Goal: Check status: Check status

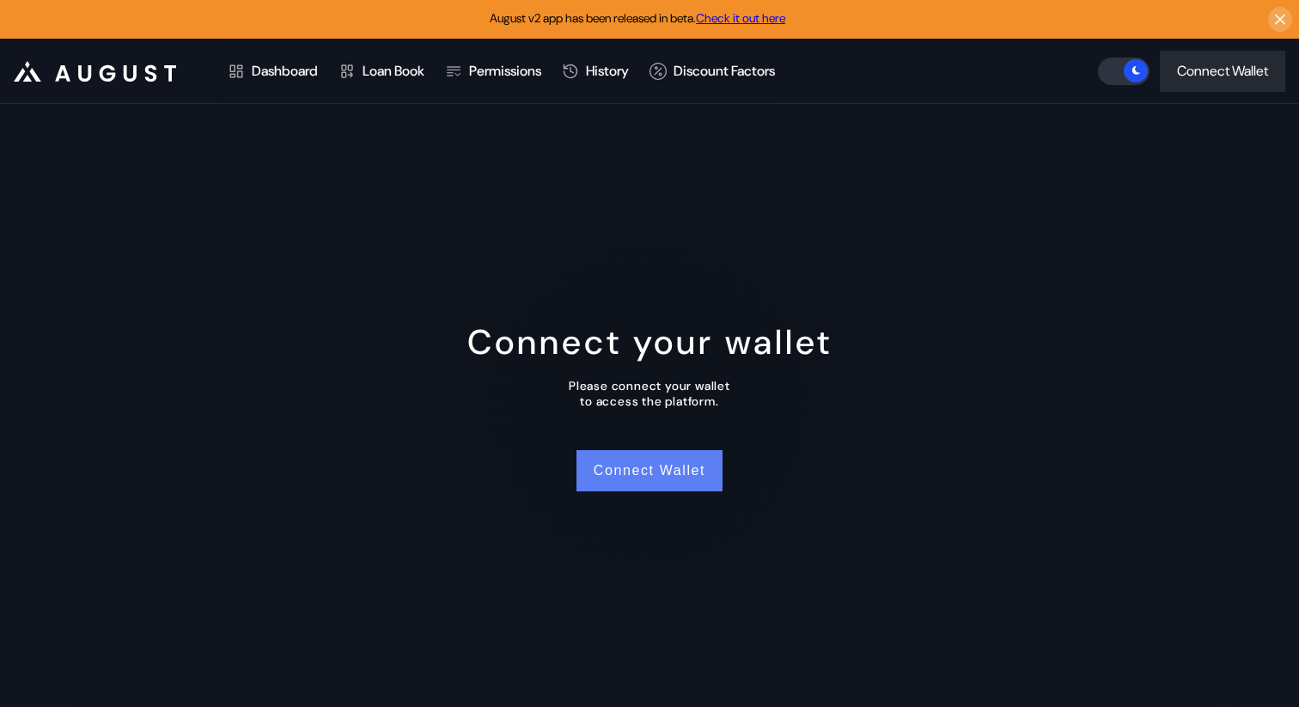
click at [624, 479] on button "Connect Wallet" at bounding box center [650, 470] width 146 height 41
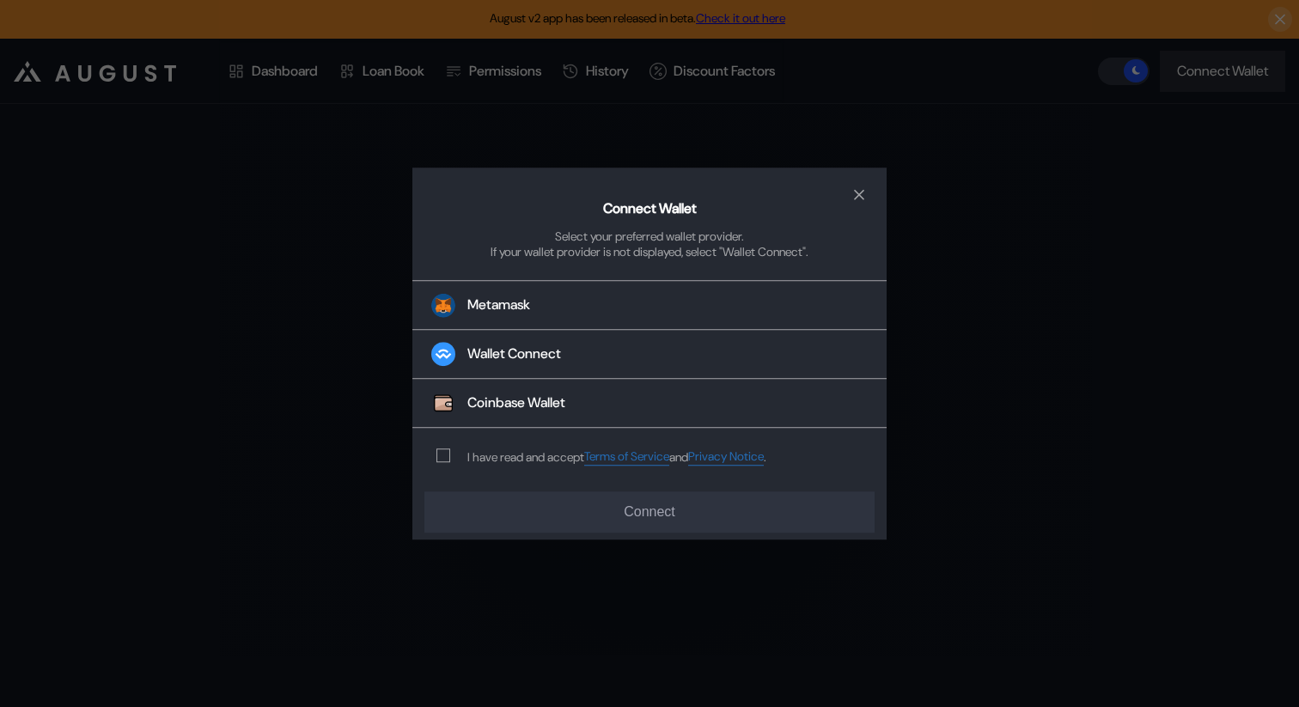
click at [431, 462] on div "I have read and accept Terms of Service and Privacy Notice ." at bounding box center [597, 457] width 371 height 57
click at [443, 461] on span "modal" at bounding box center [443, 456] width 12 height 12
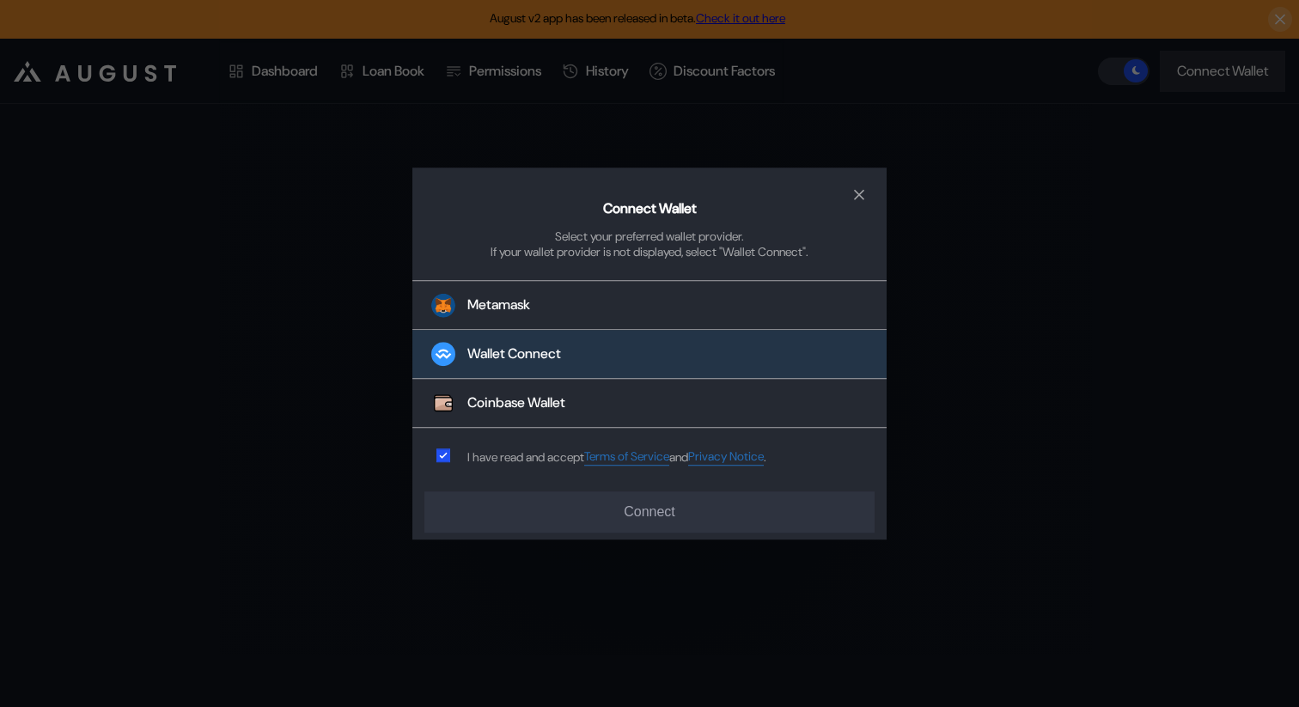
click at [504, 342] on button "Wallet Connect" at bounding box center [649, 355] width 474 height 49
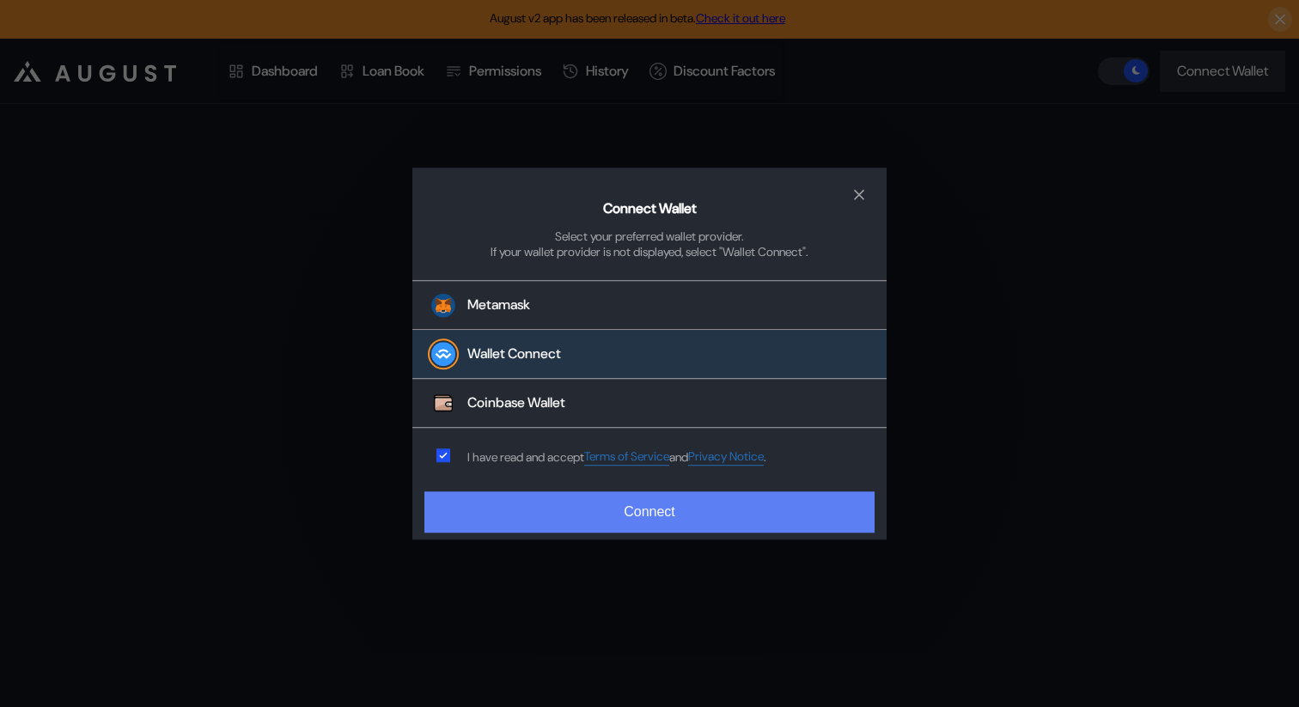
click at [632, 523] on button "Connect" at bounding box center [649, 512] width 450 height 41
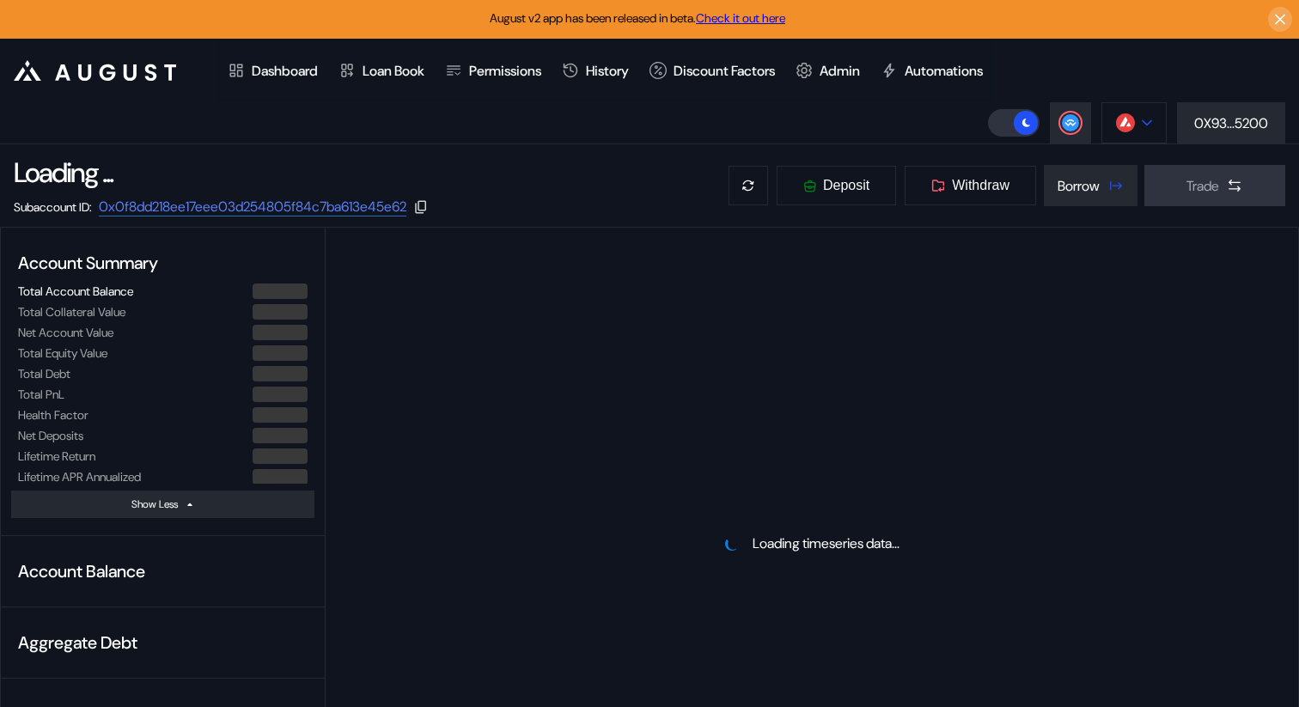
click at [1136, 111] on button at bounding box center [1134, 122] width 65 height 41
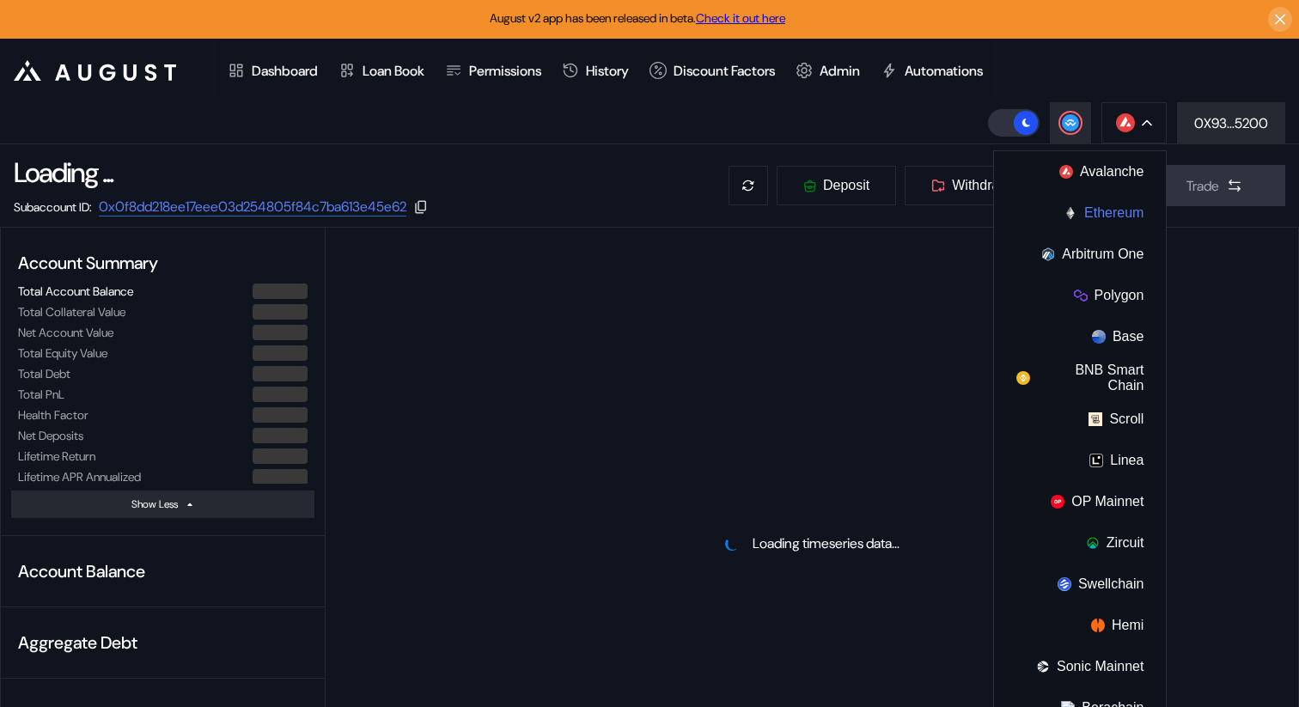
click at [1098, 217] on button "Ethereum" at bounding box center [1080, 212] width 172 height 41
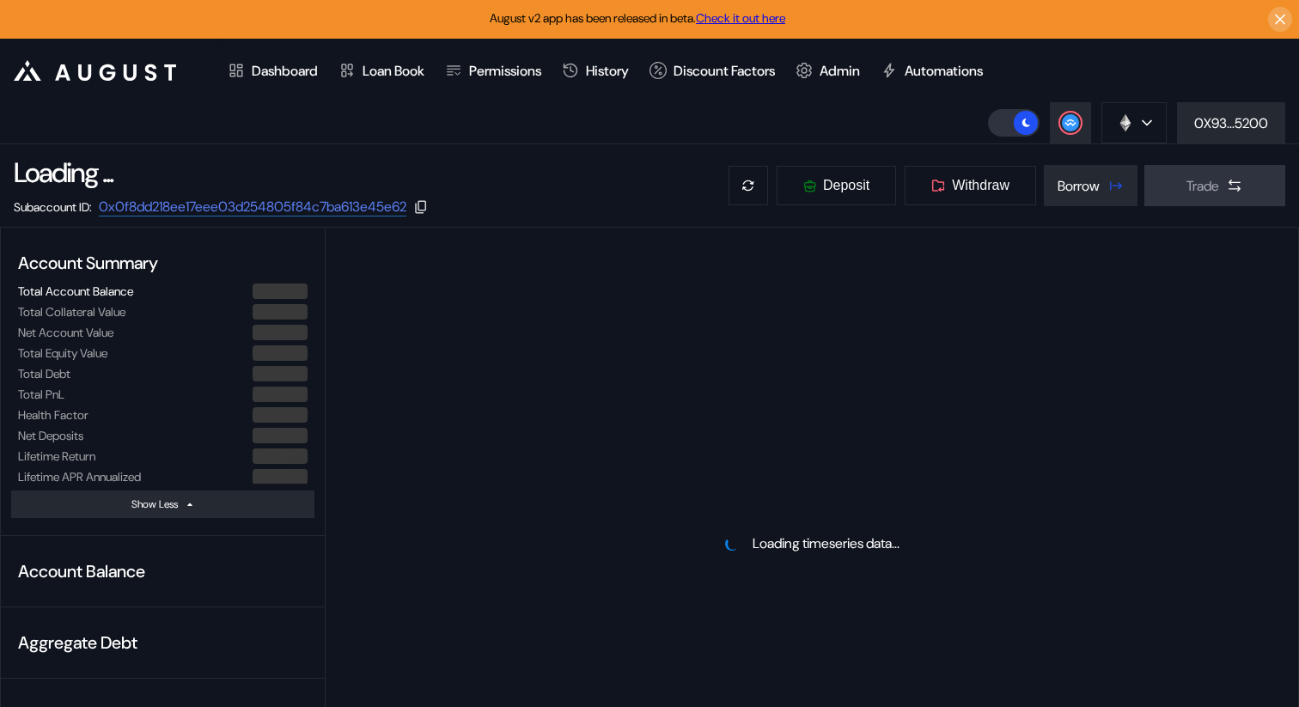
click at [635, 112] on header ".cls-1 { fill: #fff; stroke-width: 0px; } Dashboard Loan Book Permissions Histo…" at bounding box center [649, 92] width 1299 height 106
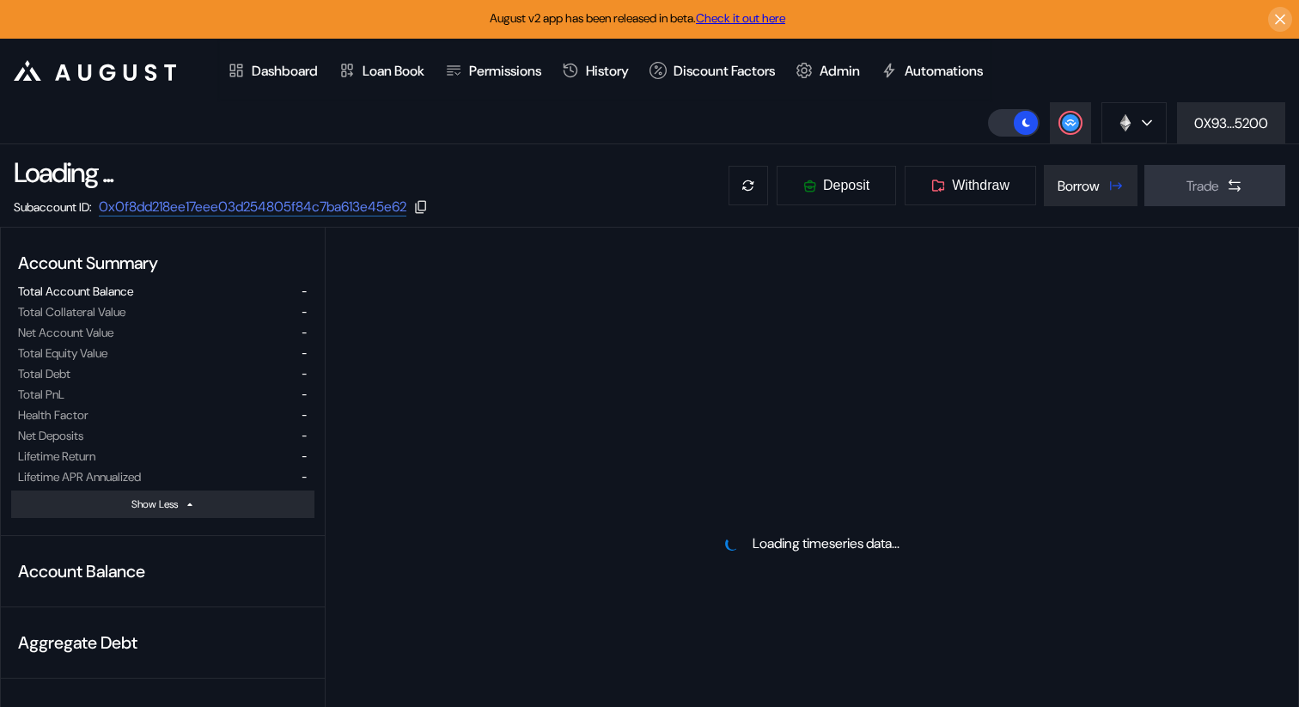
select select "*"
